Goal: Navigation & Orientation: Find specific page/section

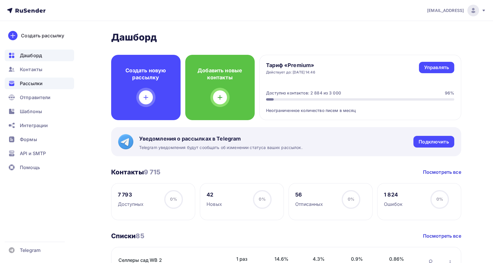
click at [49, 84] on div "Рассылки" at bounding box center [39, 84] width 69 height 12
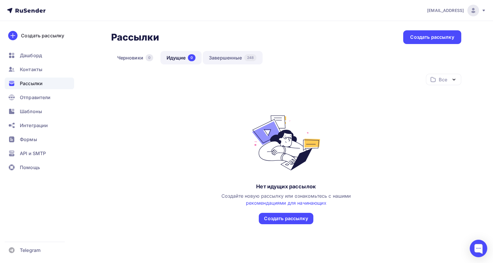
click at [233, 55] on link "Завершенные 248" at bounding box center [233, 57] width 60 height 13
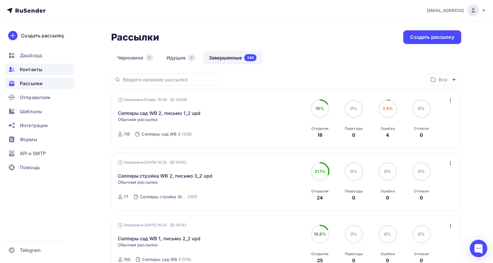
click at [50, 64] on div "Контакты" at bounding box center [39, 70] width 69 height 12
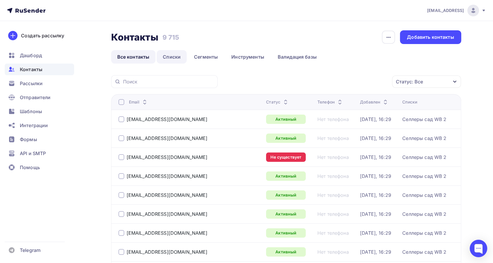
click at [173, 53] on link "Списки" at bounding box center [172, 56] width 30 height 13
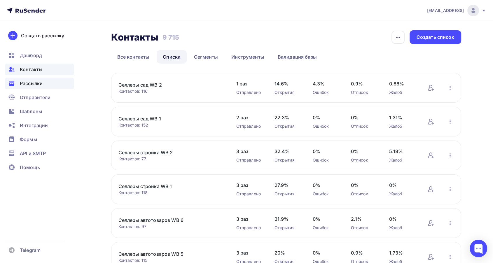
click at [31, 80] on span "Рассылки" at bounding box center [31, 83] width 23 height 7
